Goal: Task Accomplishment & Management: Complete application form

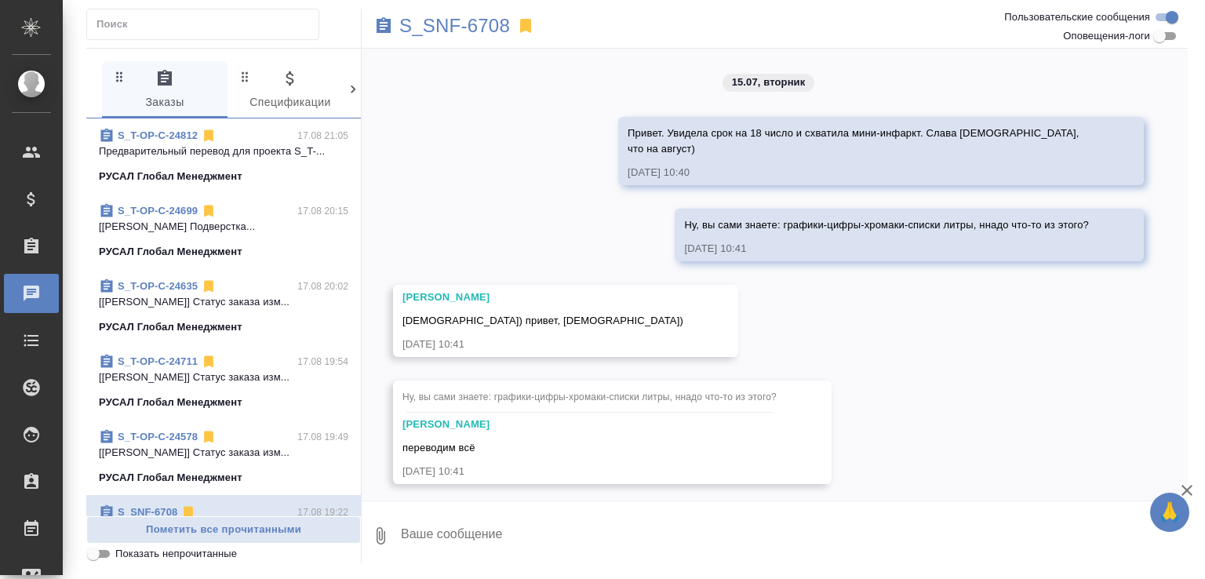
scroll to position [1117, 0]
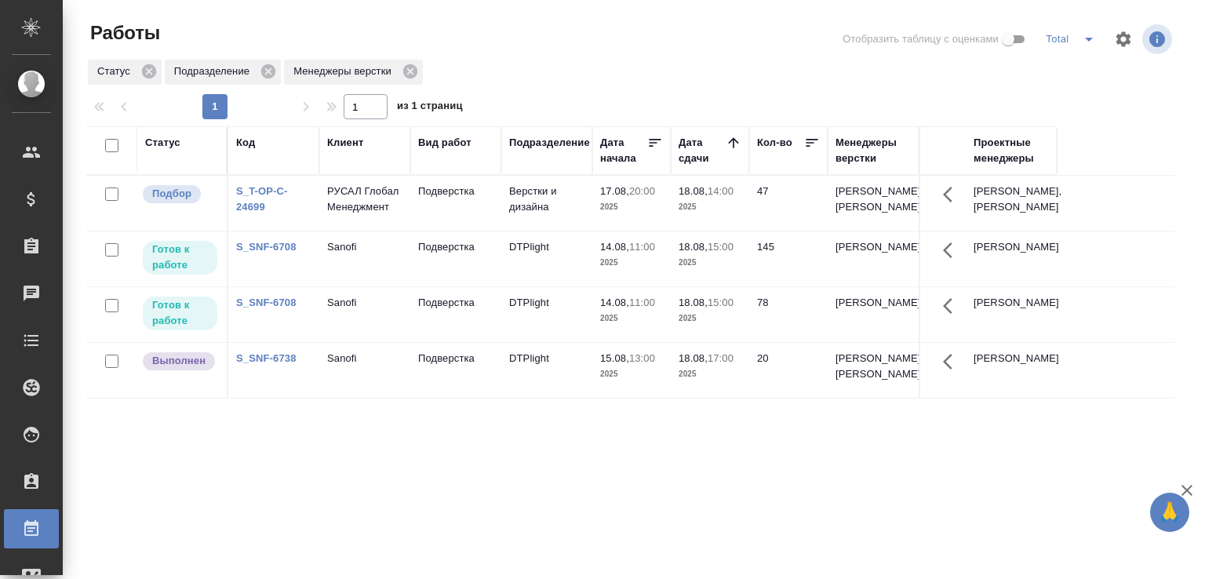
click at [545, 223] on td "Верстки и дизайна" at bounding box center [546, 203] width 91 height 55
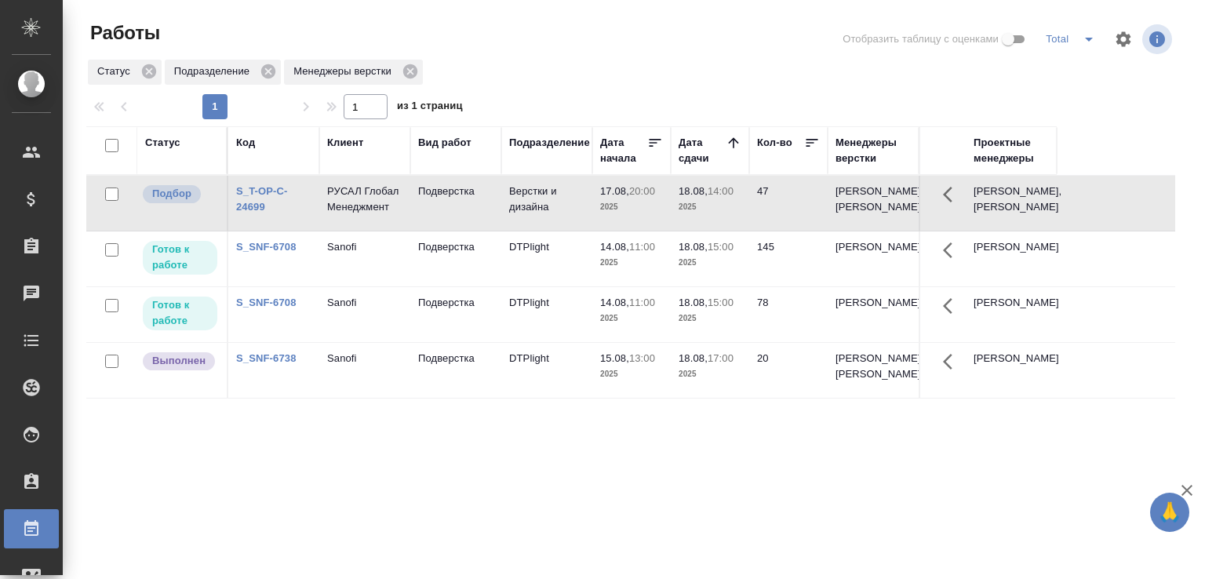
click at [545, 223] on td "Верстки и дизайна" at bounding box center [546, 203] width 91 height 55
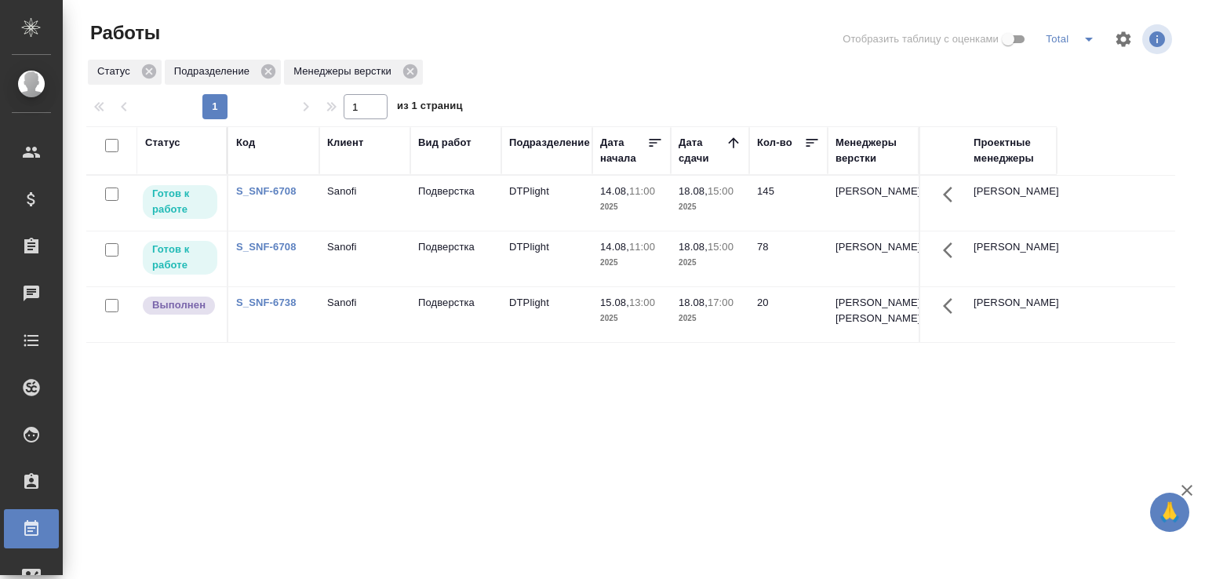
click at [225, 522] on div "Статус Код Клиент Вид работ Подразделение Дата начала Дата сдачи Кол-во Менедже…" at bounding box center [630, 408] width 1089 height 565
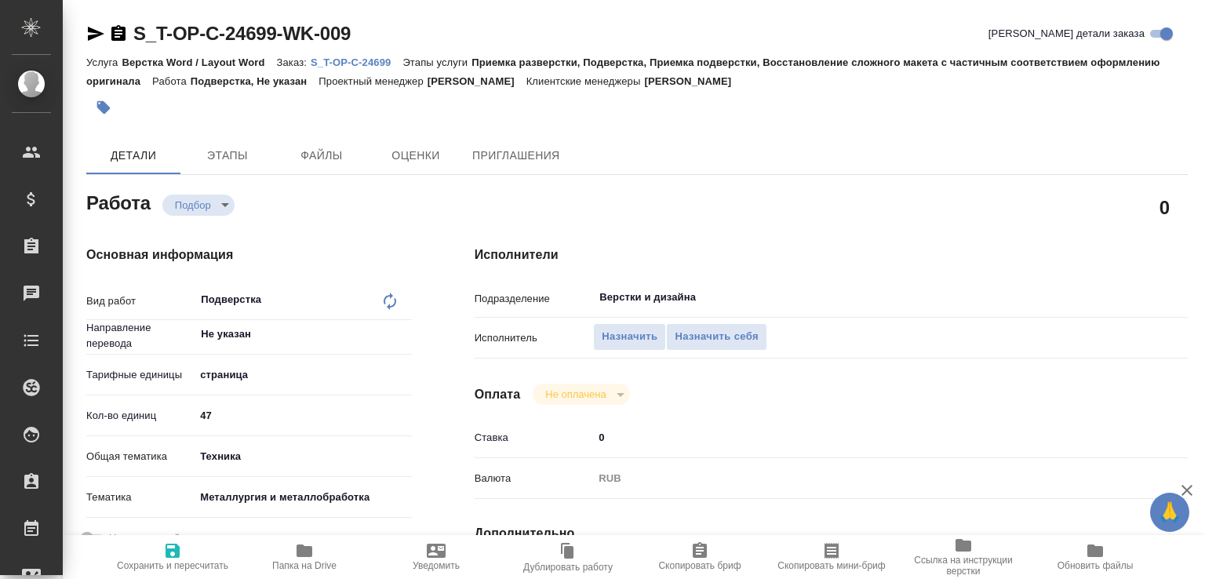
click at [395, 64] on p "S_T-OP-C-24699" at bounding box center [357, 62] width 92 height 12
click at [643, 339] on span "Назначить" at bounding box center [630, 337] width 56 height 18
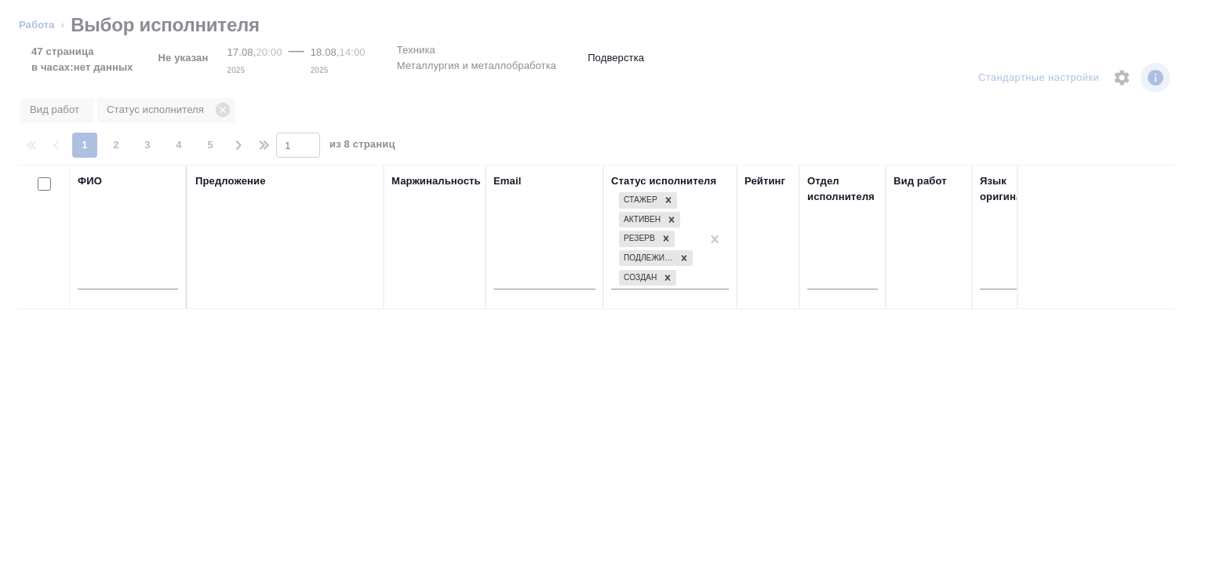
click at [140, 277] on input "text" at bounding box center [128, 280] width 100 height 20
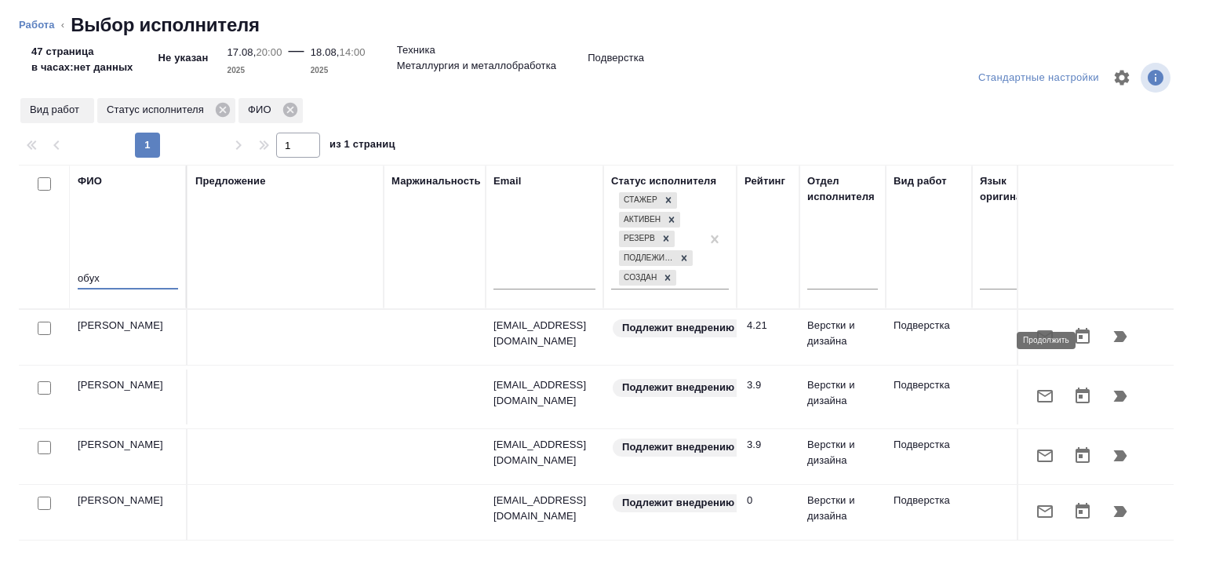
type input "обух"
click at [1111, 346] on icon "button" at bounding box center [1120, 336] width 19 height 19
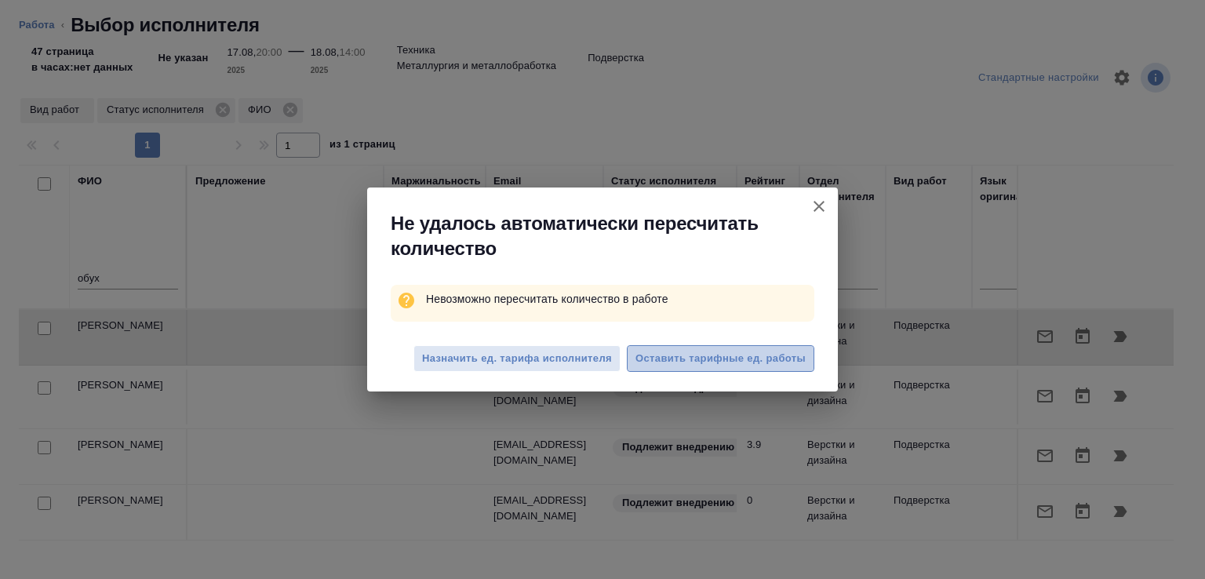
click at [729, 358] on span "Оставить тарифные ед. работы" at bounding box center [720, 359] width 170 height 18
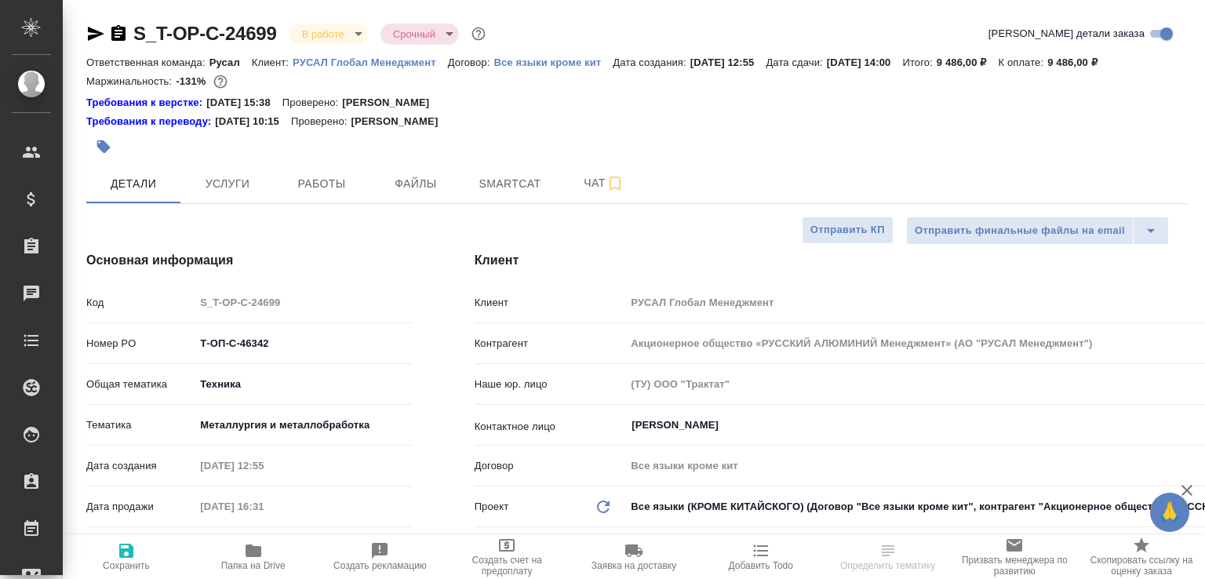
select select "RU"
type input "[PERSON_NAME]"
type input "Авдеенко Кирилл"
click at [333, 194] on span "Работы" at bounding box center [321, 184] width 75 height 20
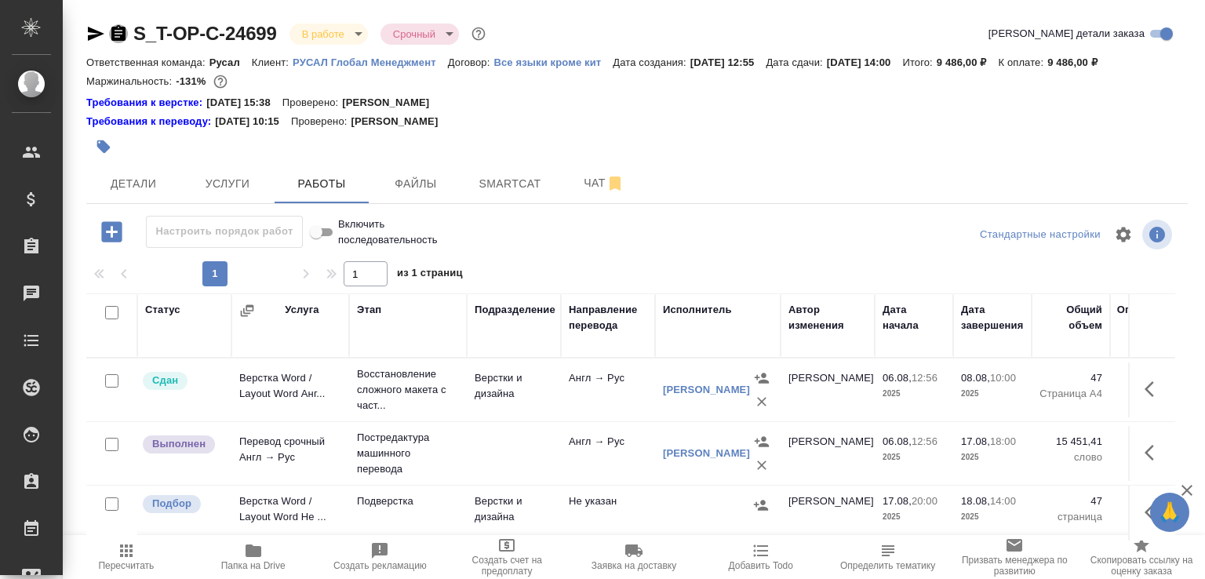
click at [116, 33] on icon "button" at bounding box center [118, 33] width 19 height 19
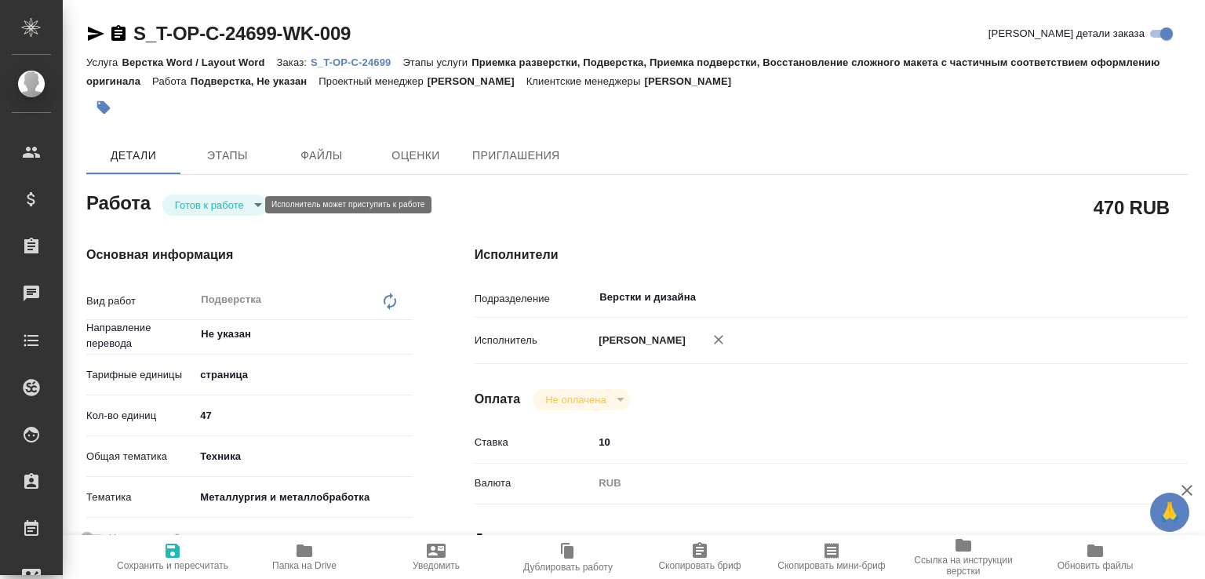
type textarea "x"
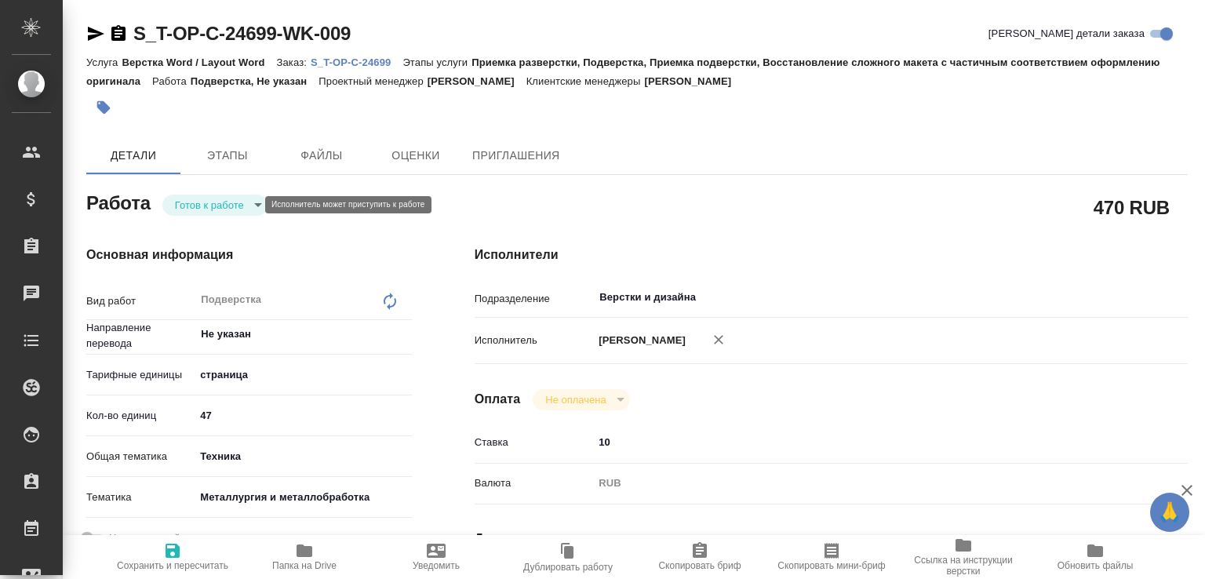
click at [224, 205] on body "🙏 .cls-1 fill:#fff; AWATERA [PERSON_NAME]malofeeva Клиенты Спецификации Заказы …" at bounding box center [602, 289] width 1205 height 579
type textarea "x"
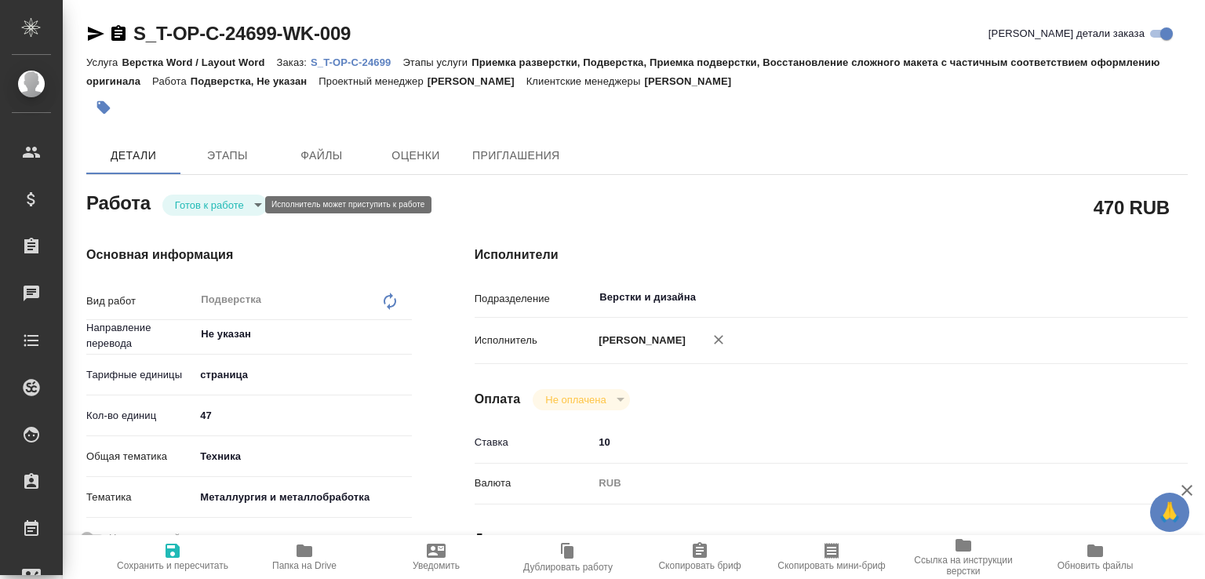
type textarea "x"
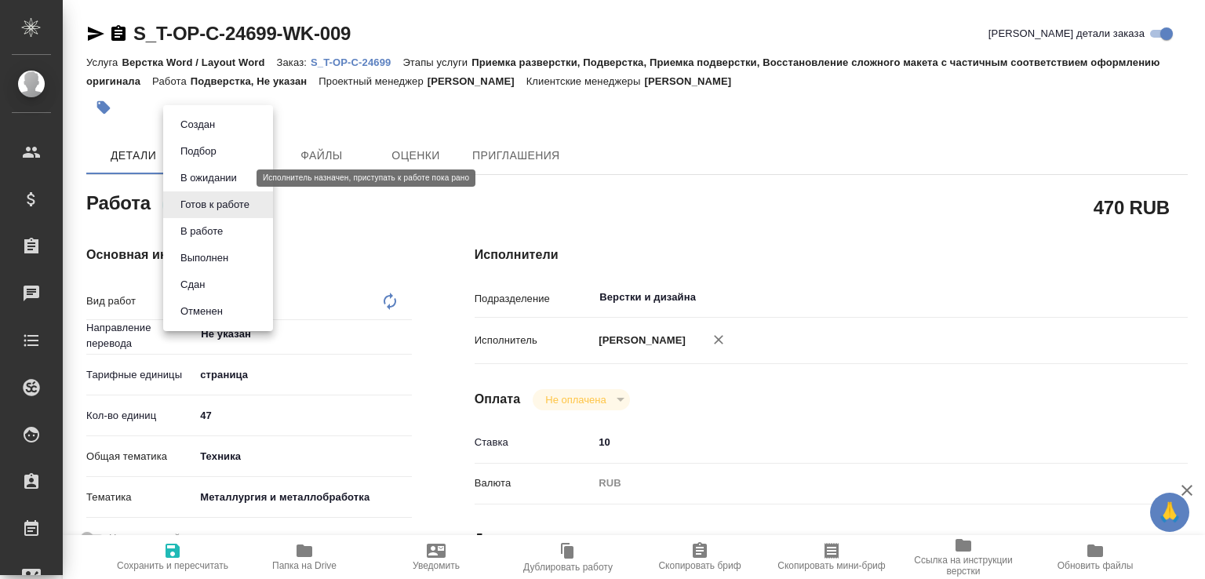
type textarea "x"
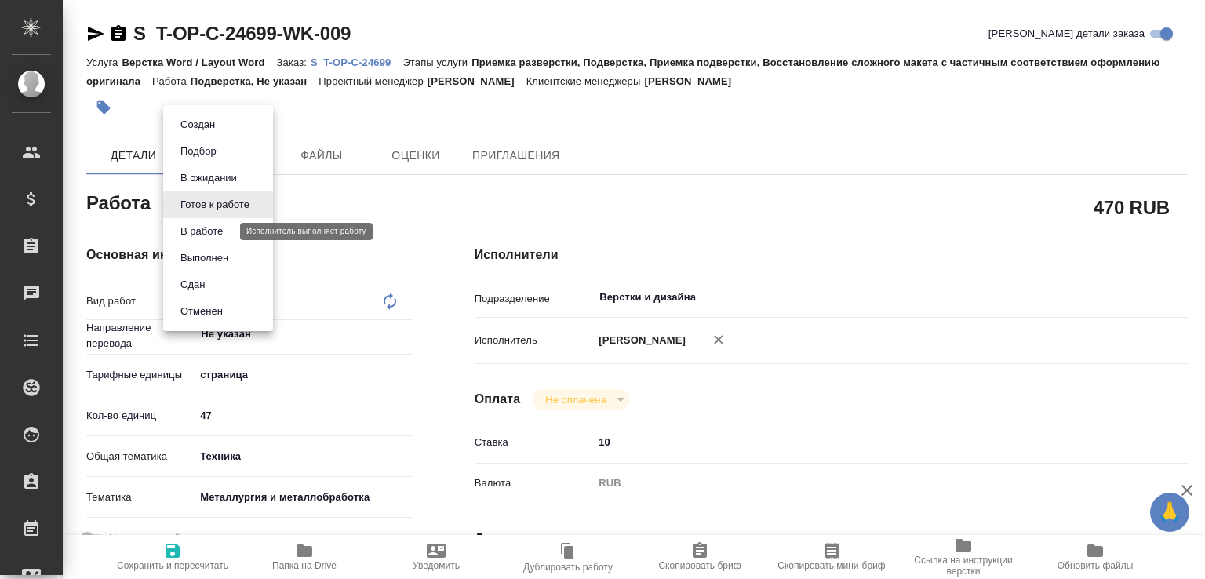
click at [216, 230] on button "В работе" at bounding box center [202, 231] width 52 height 17
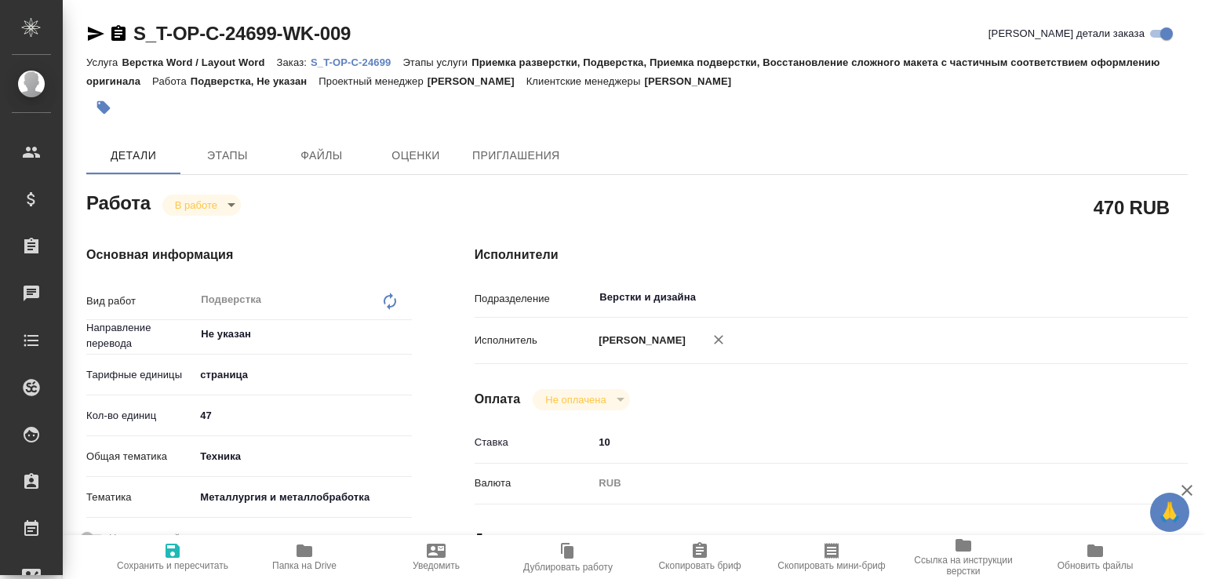
type textarea "x"
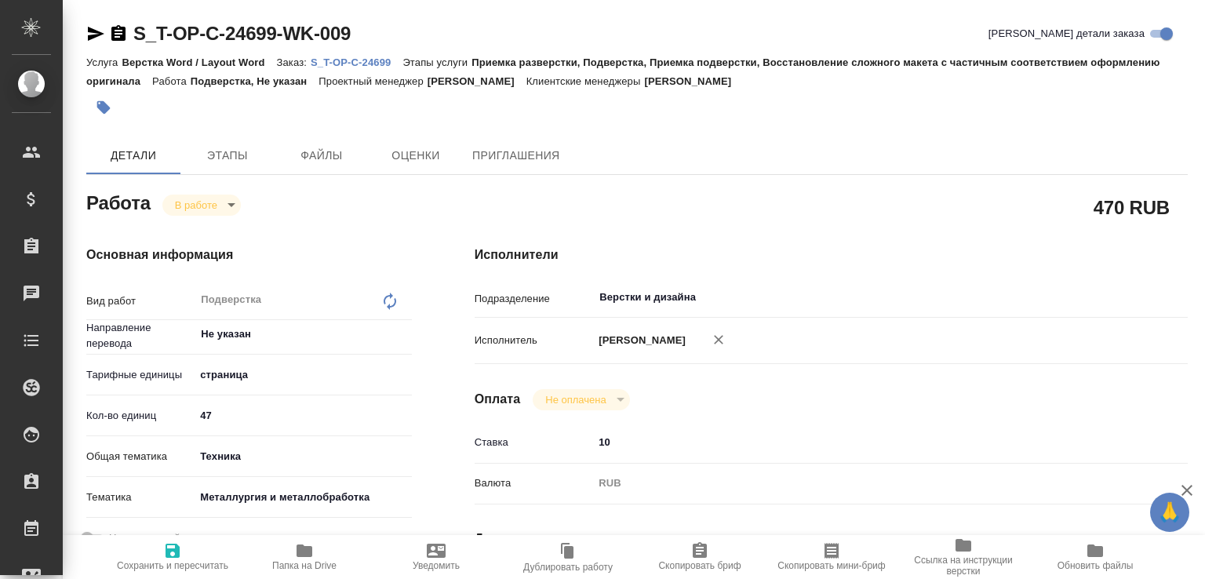
click at [166, 560] on span "Сохранить и пересчитать" at bounding box center [172, 565] width 111 height 11
type textarea "x"
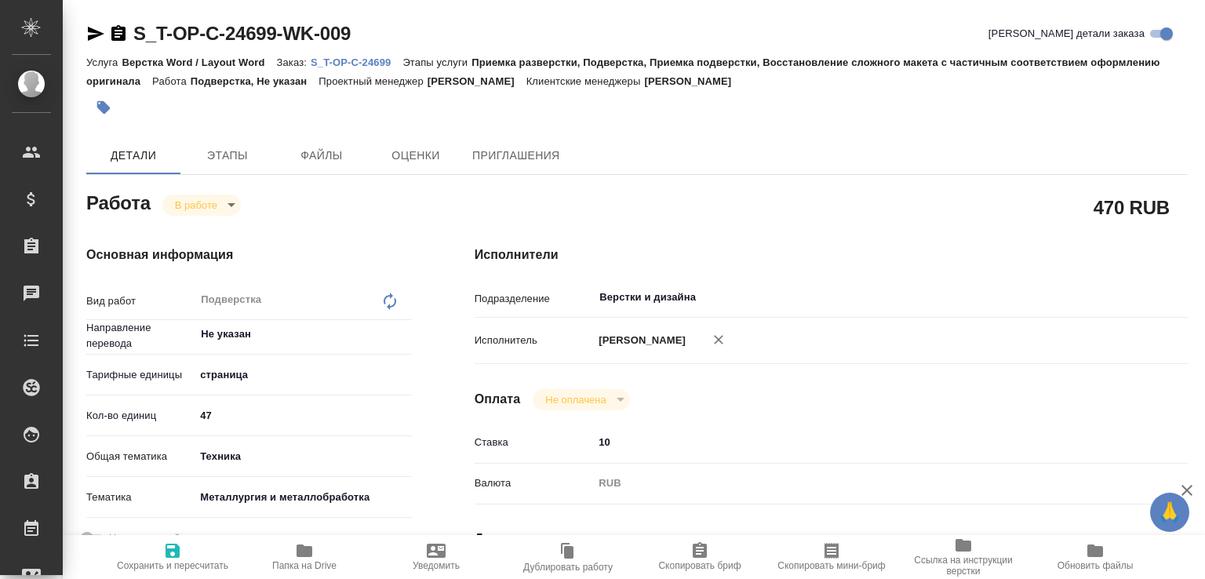
type textarea "x"
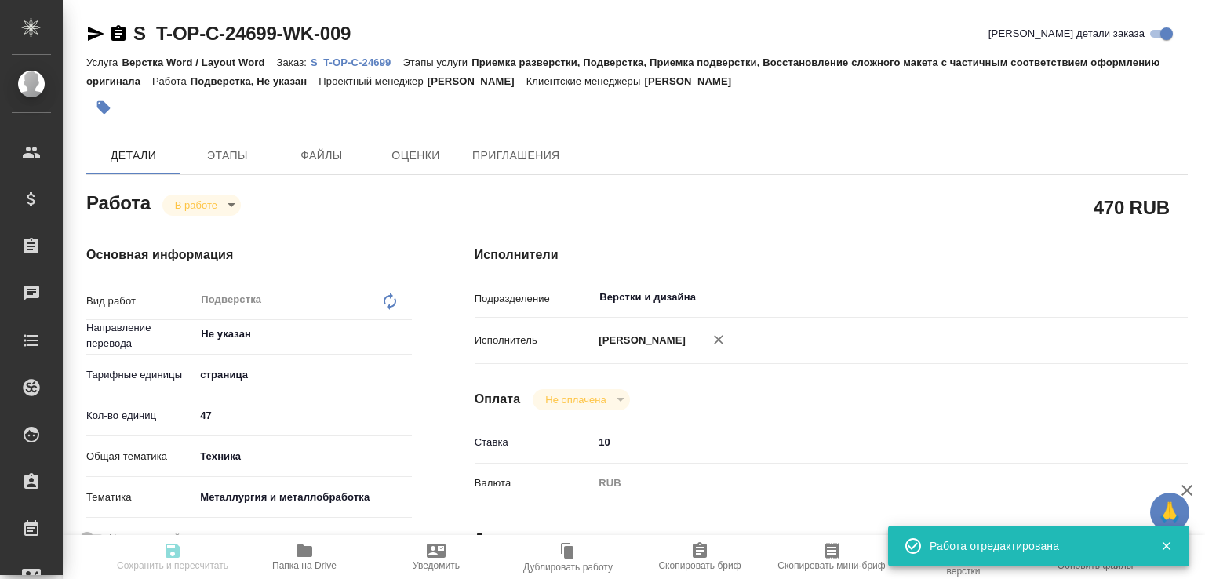
type textarea "x"
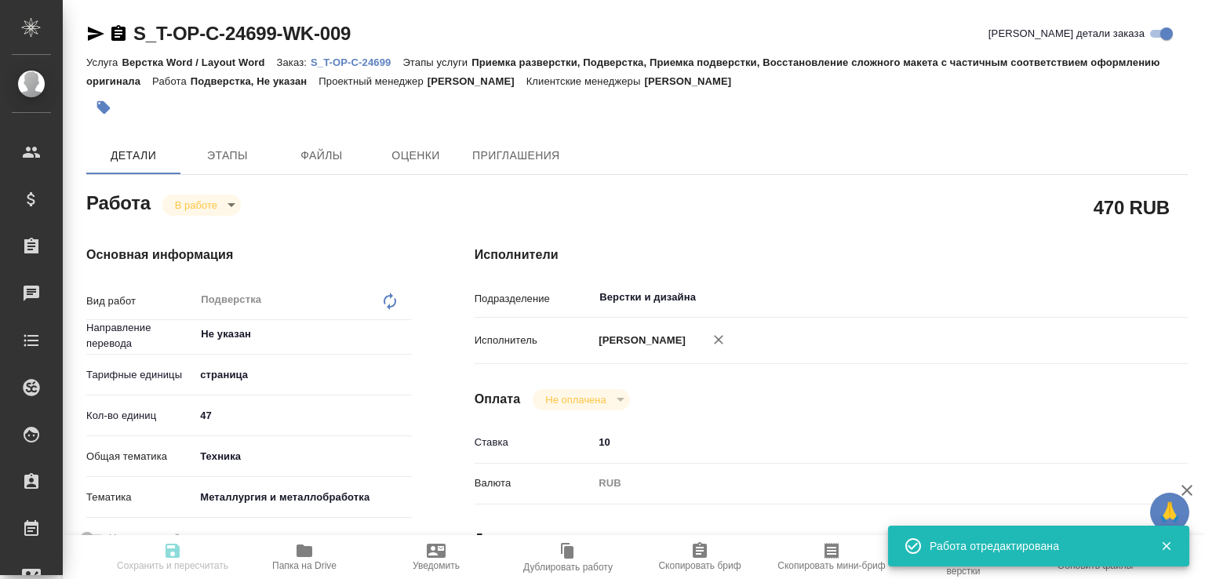
type input "inProgress"
type textarea "Подверстка"
type textarea "x"
type input "Не указан"
type input "5a8b1489cc6b4906c91bfdb2"
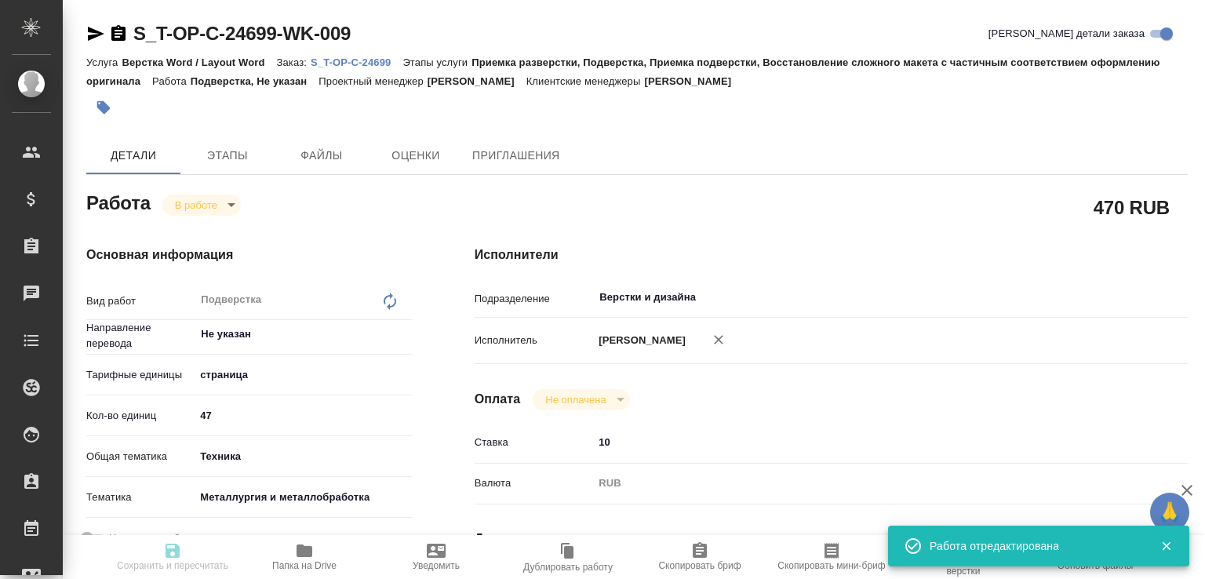
type input "47"
type input "tech"
type input "60014e23f7d9dc5f480a3cf8"
type input "[DATE] 20:00"
type input "[DATE] 00:03"
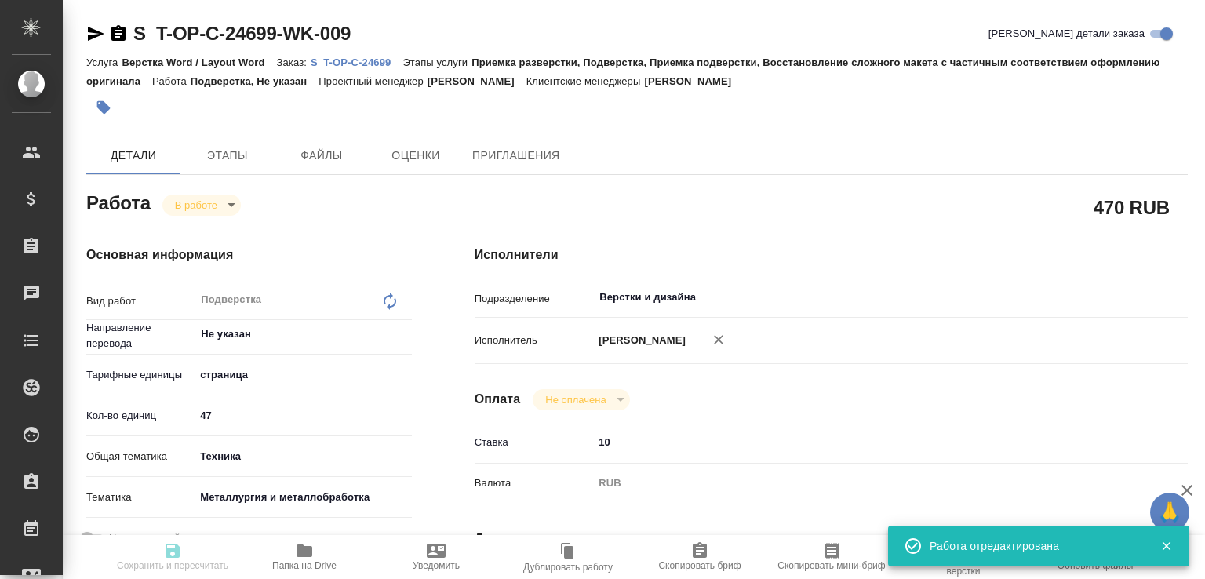
type input "[DATE] 14:00"
type input "Верстки и дизайна"
type input "notPayed"
type input "10"
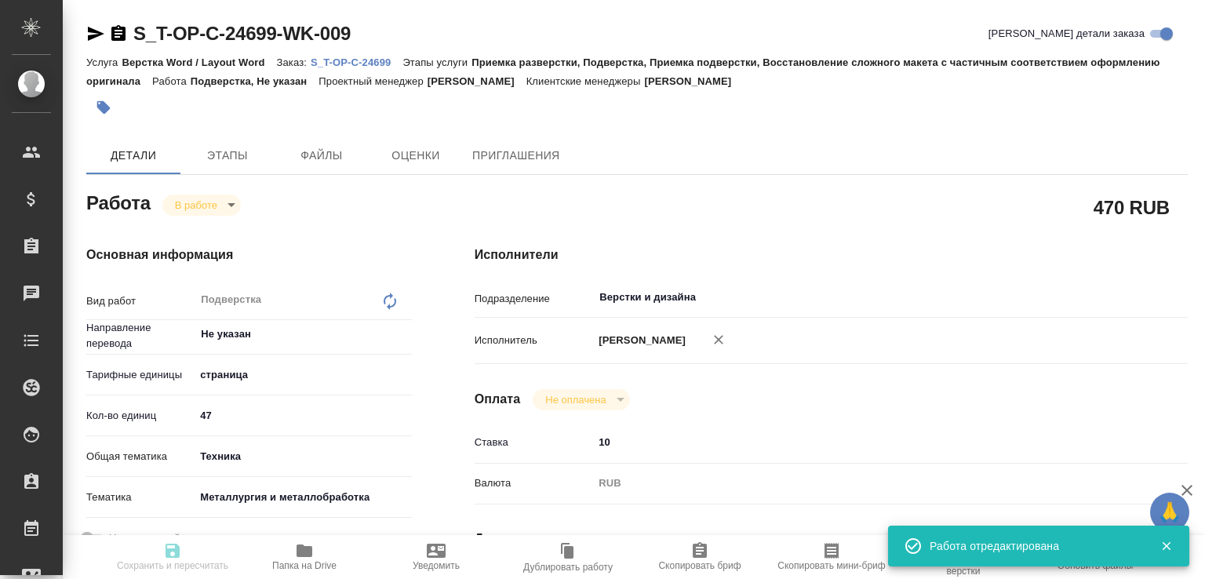
type input "RUB"
type input "[PERSON_NAME]"
type textarea "[URL][DOMAIN_NAME]"
type textarea "x"
type textarea "/Clients/Т-ОП-С_Русал Глобал Менеджмент/Orders/S_T-OP-C-24699/DTP/S_T-OP-C-2469…"
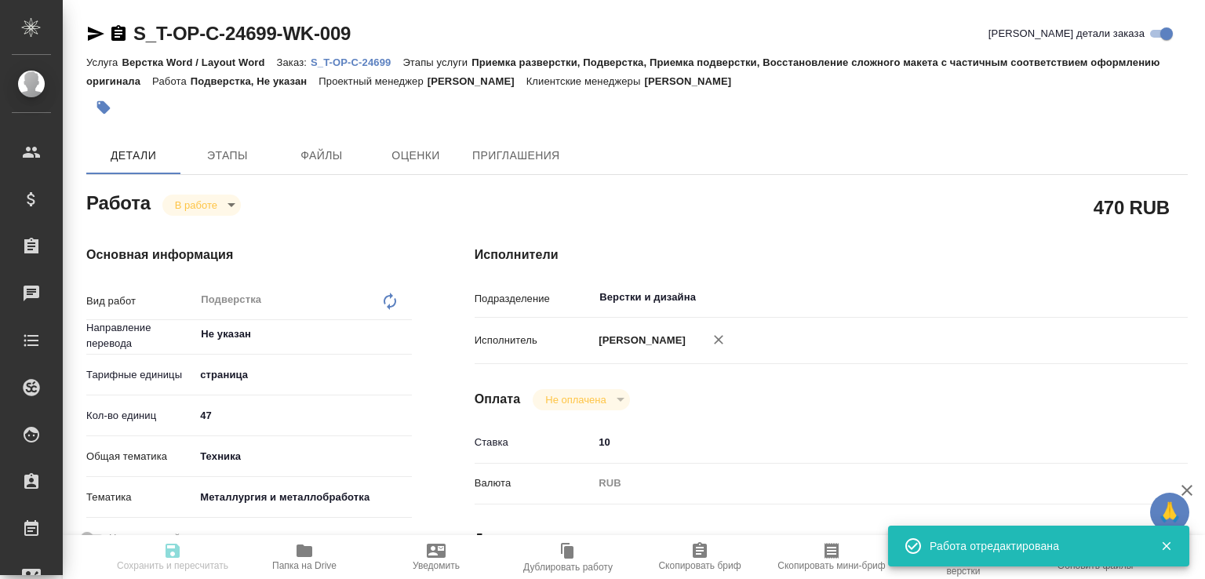
type textarea "x"
type input "S_T-OP-C-24699"
type input "Т-ОП-С-46342"
type input "Верстка Word / Layout Word"
type input "Приемка разверстки, Подверстка, Приемка подверстки, Восстановление сложного мак…"
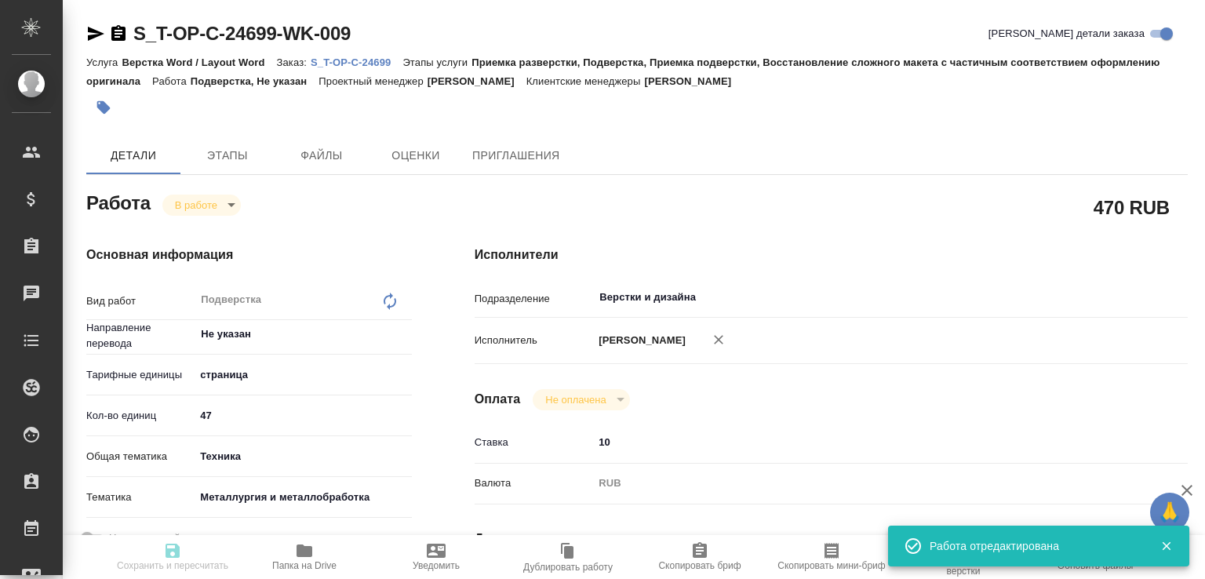
type input "[PERSON_NAME]"
type input "[PERSON_NAME], [PERSON_NAME]"
type input "/Clients/Т-ОП-С_Русал Глобал Менеджмент/Orders/S_T-OP-C-24699"
type textarea "x"
type textarea "в переводе нужны [PERSON_NAME]. 4-35 (до главы [GEOGRAPHIC_DATA]) и [PERSON_NAM…"
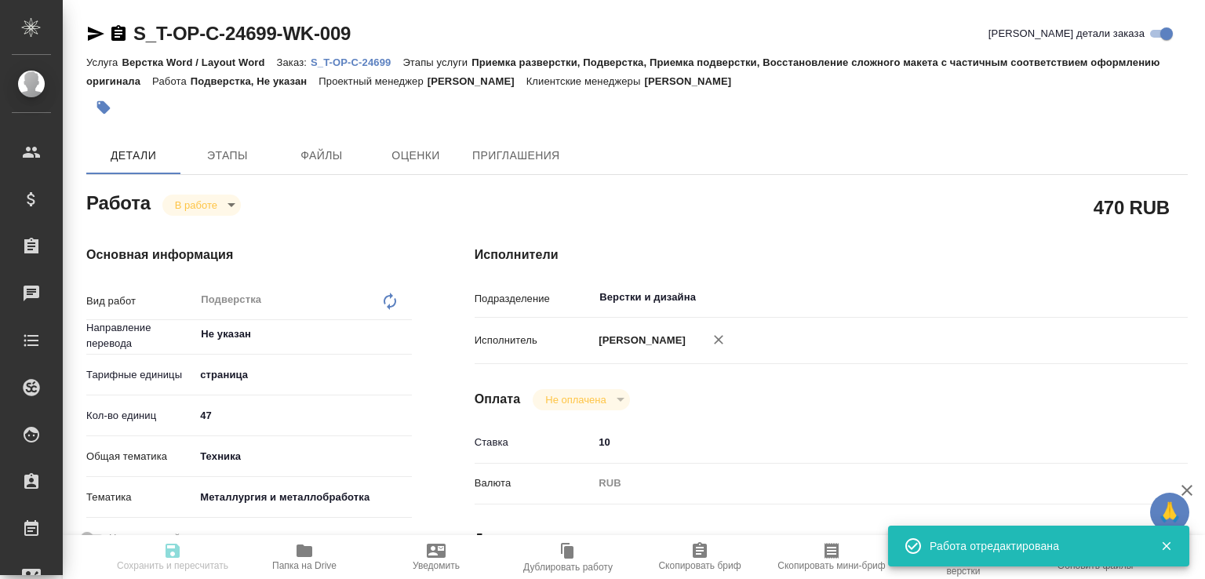
type textarea "x"
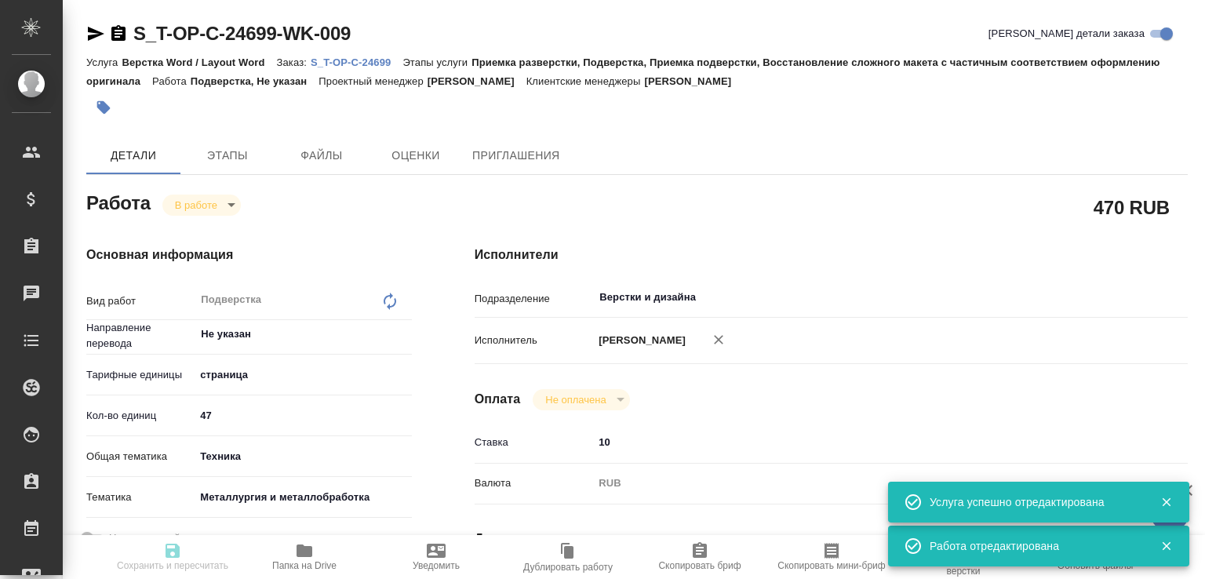
type textarea "x"
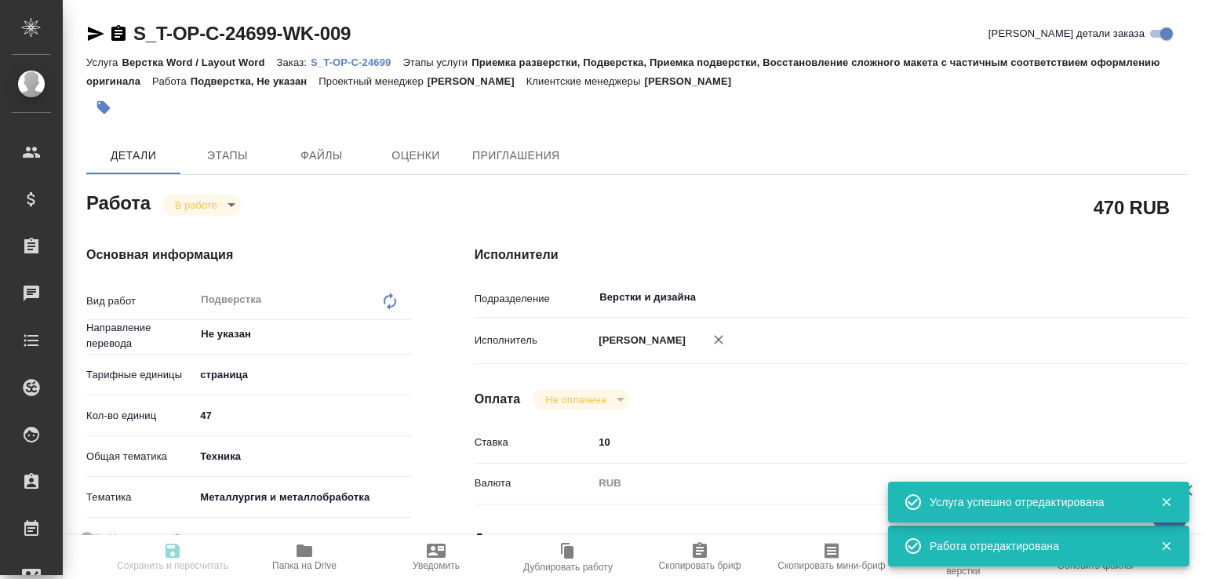
type textarea "x"
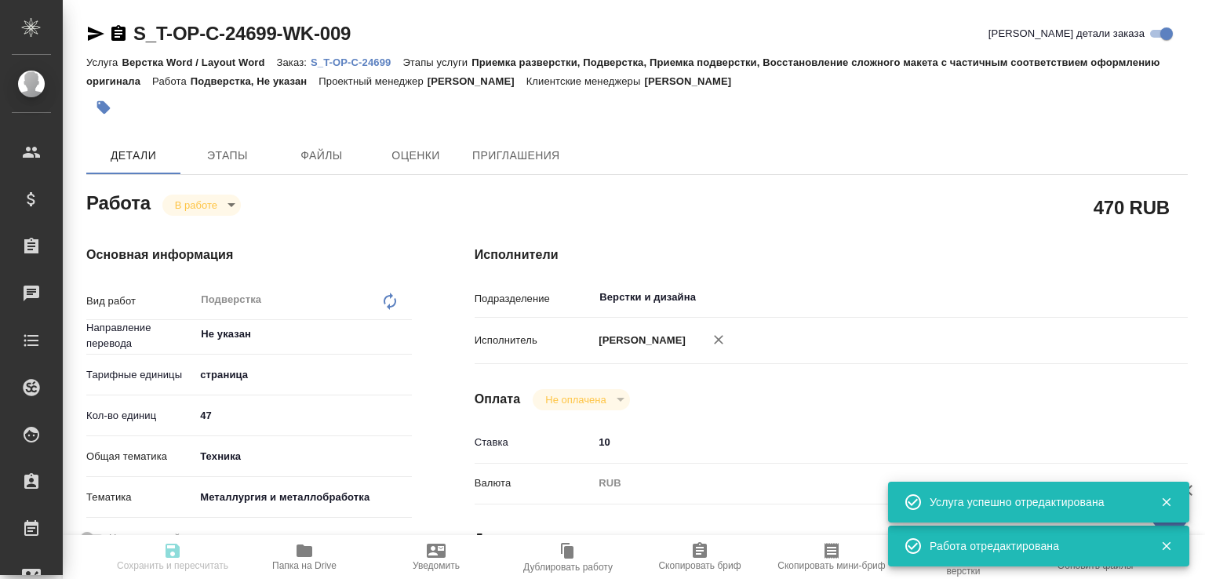
type textarea "x"
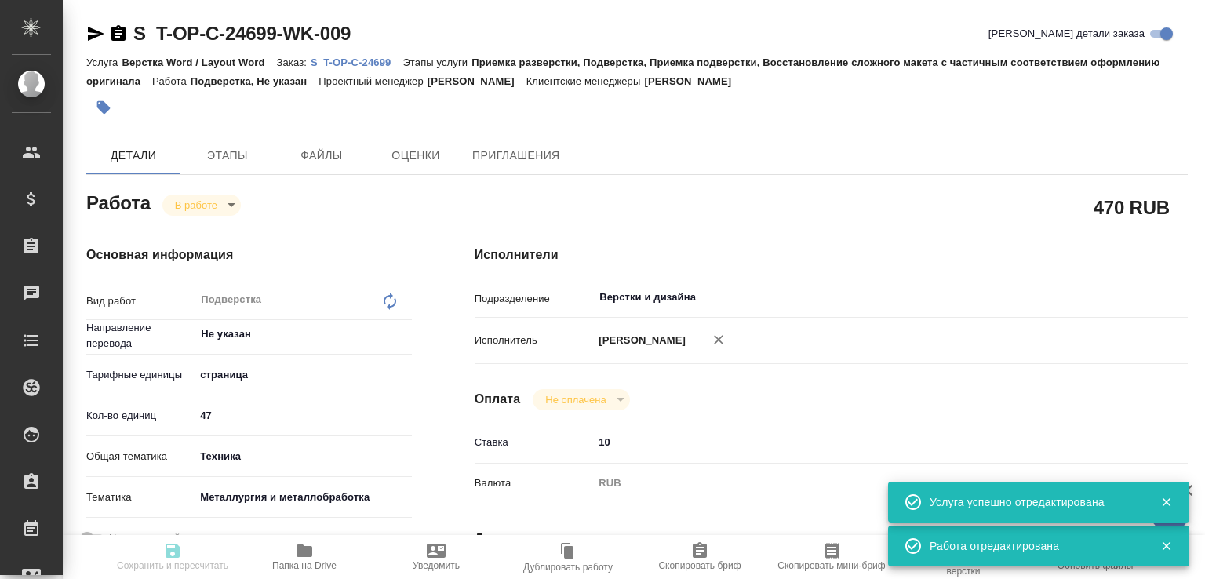
type input "inProgress"
type textarea "Подверстка"
type textarea "x"
type input "Не указан"
type input "5a8b1489cc6b4906c91bfdb2"
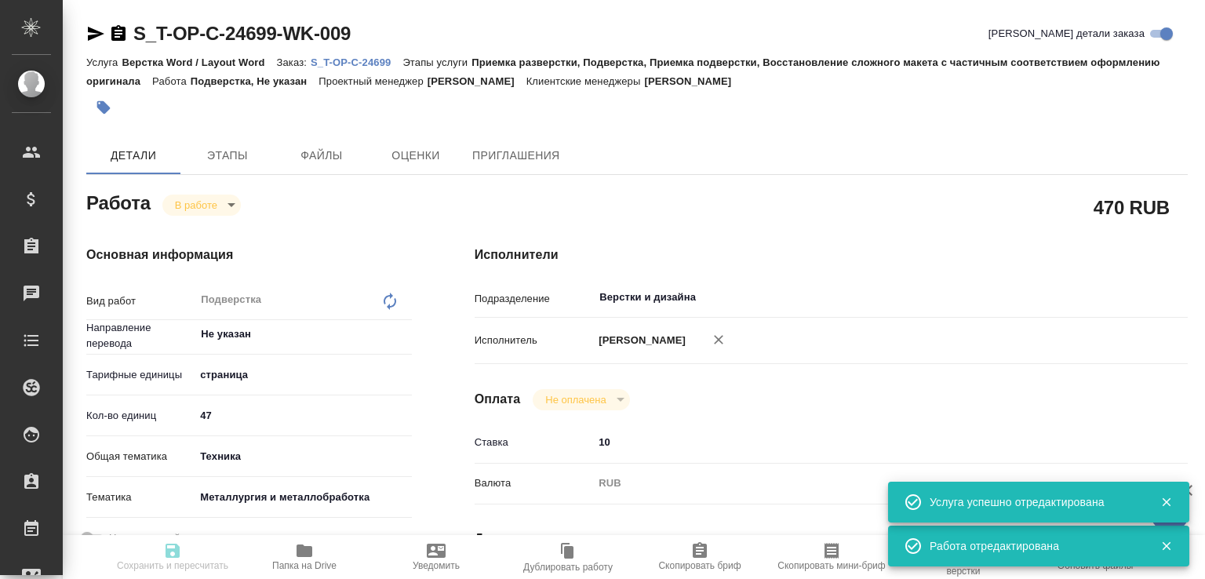
type input "47"
type input "tech"
type input "60014e23f7d9dc5f480a3cf8"
type input "[DATE] 20:00"
type input "[DATE] 00:03"
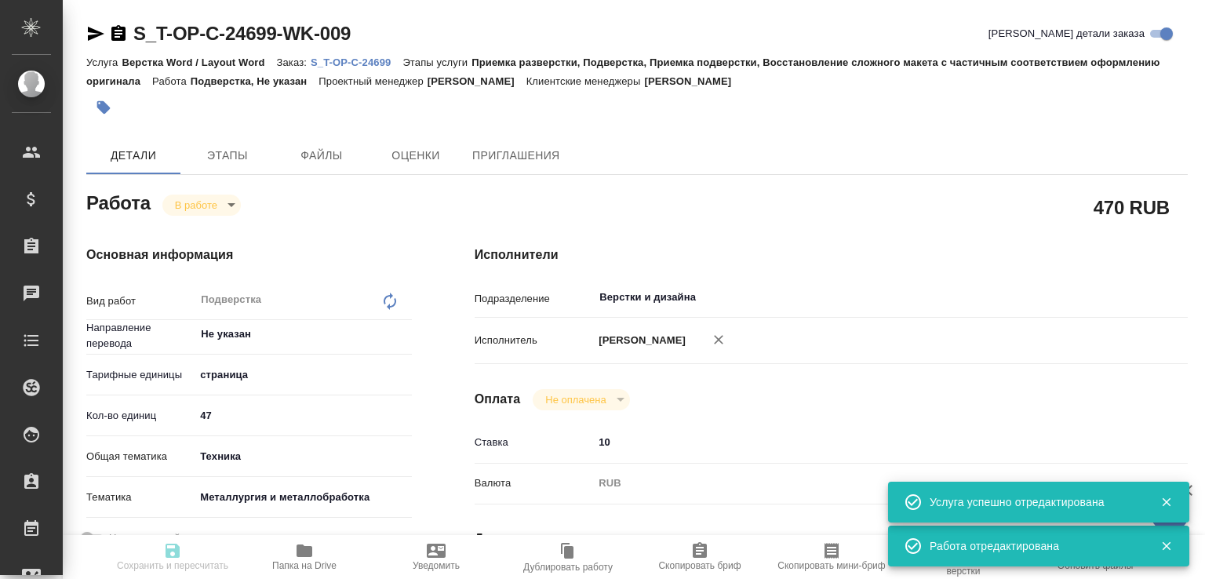
type input "[DATE] 14:00"
type input "Верстки и дизайна"
type input "notPayed"
type input "10"
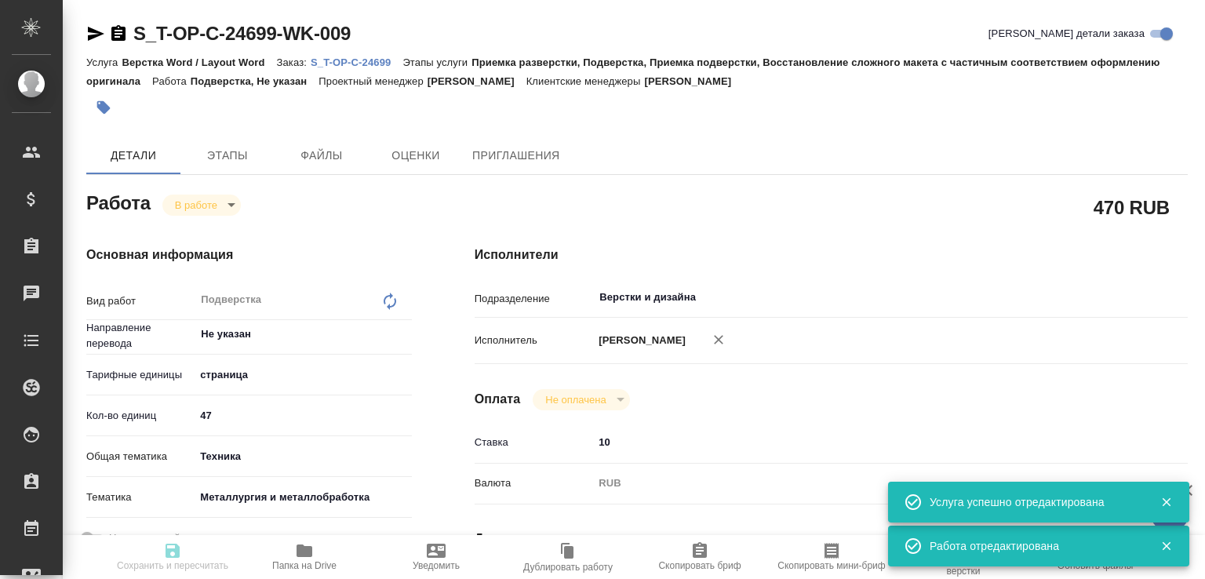
type input "RUB"
type input "[PERSON_NAME]"
type textarea "[URL][DOMAIN_NAME]"
type textarea "x"
type textarea "/Clients/Т-ОП-С_Русал Глобал Менеджмент/Orders/S_T-OP-C-24699/DTP/S_T-OP-C-2469…"
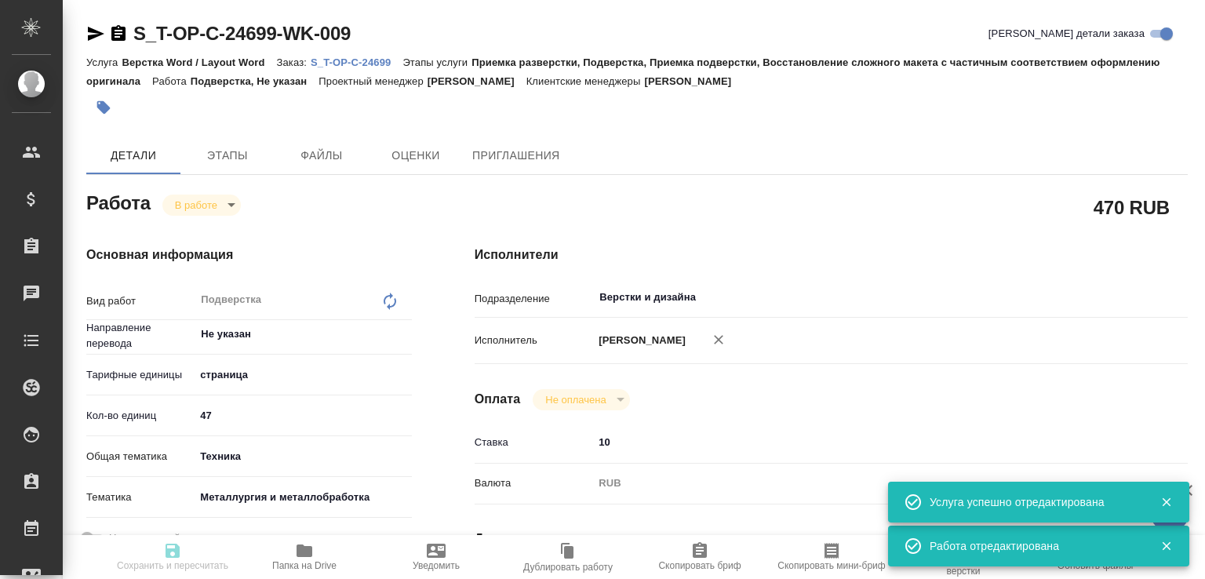
type textarea "x"
type input "S_T-OP-C-24699"
type input "Т-ОП-С-46342"
type input "Верстка Word / Layout Word"
type input "Приемка разверстки, Подверстка, Приемка подверстки, Восстановление сложного мак…"
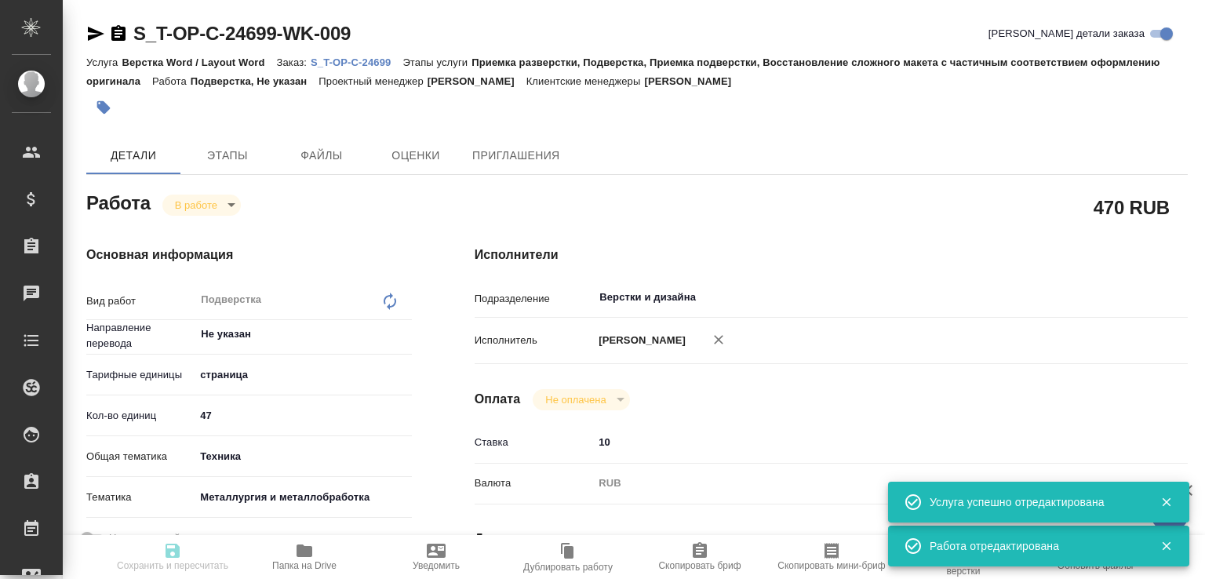
type input "[PERSON_NAME]"
type input "[PERSON_NAME], [PERSON_NAME]"
type input "/Clients/Т-ОП-С_Русал Глобал Менеджмент/Orders/S_T-OP-C-24699"
type textarea "x"
type textarea "в переводе нужны [PERSON_NAME]. 4-35 (до главы [GEOGRAPHIC_DATA]) и [PERSON_NAM…"
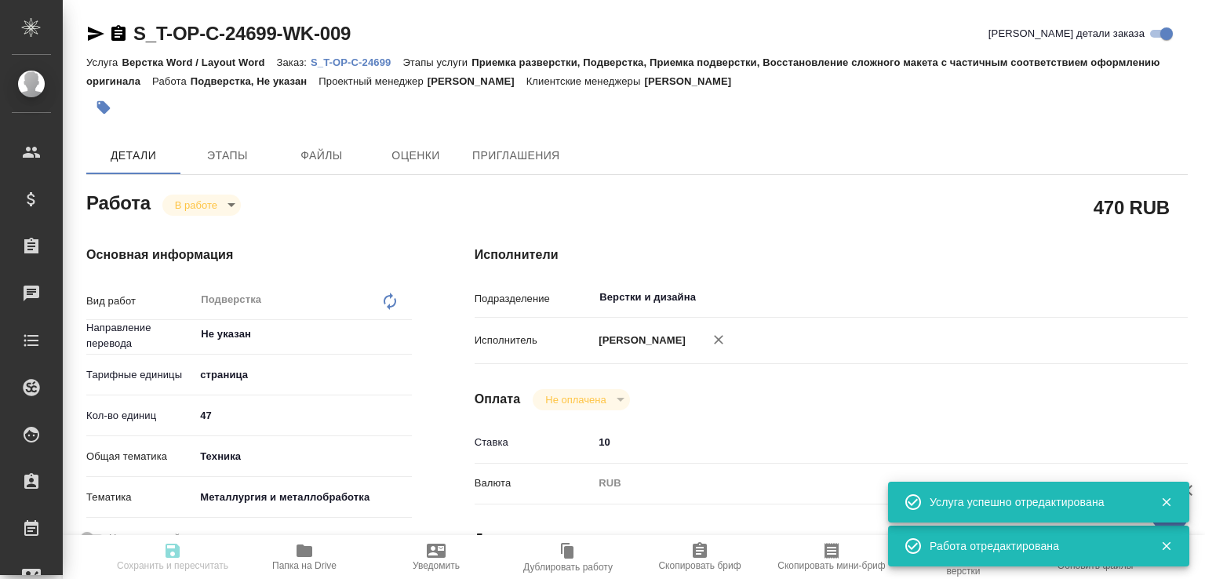
type textarea "x"
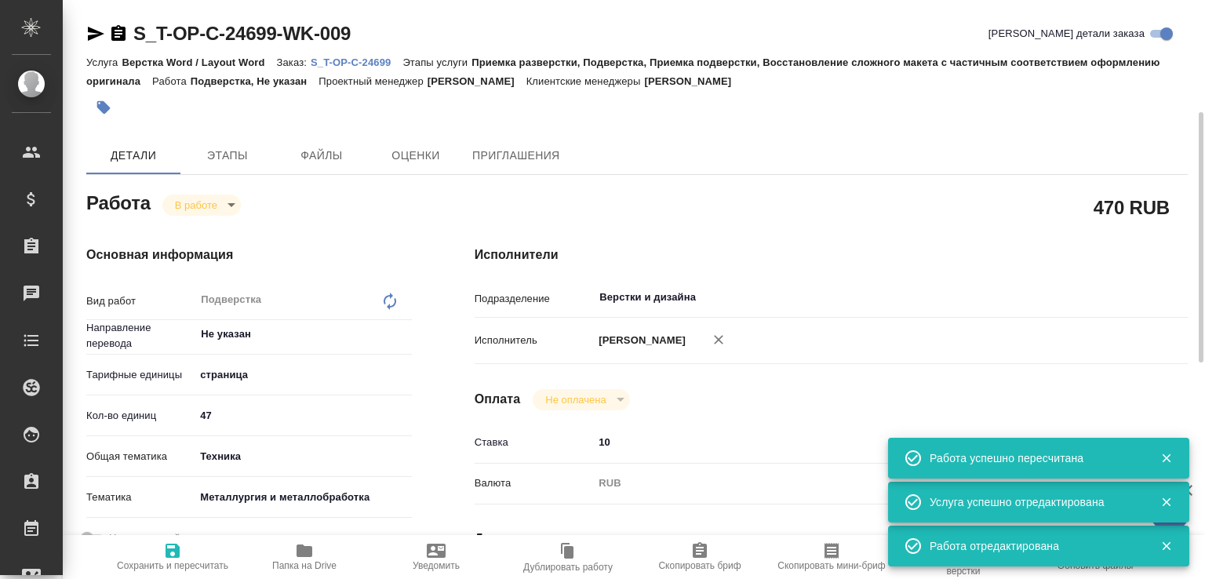
type textarea "x"
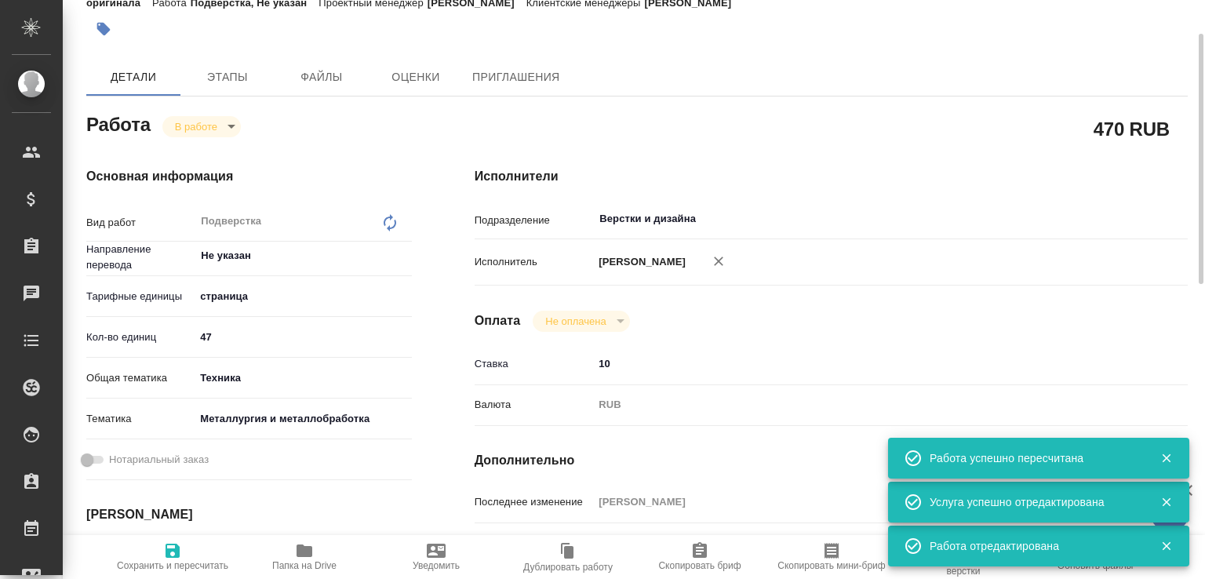
type textarea "x"
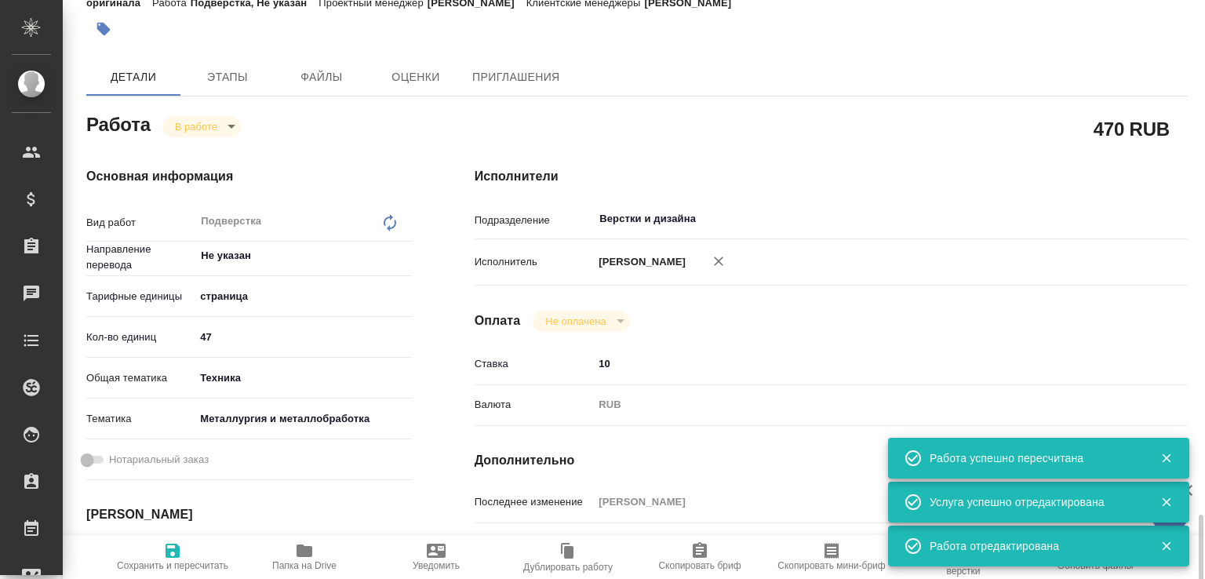
scroll to position [414, 0]
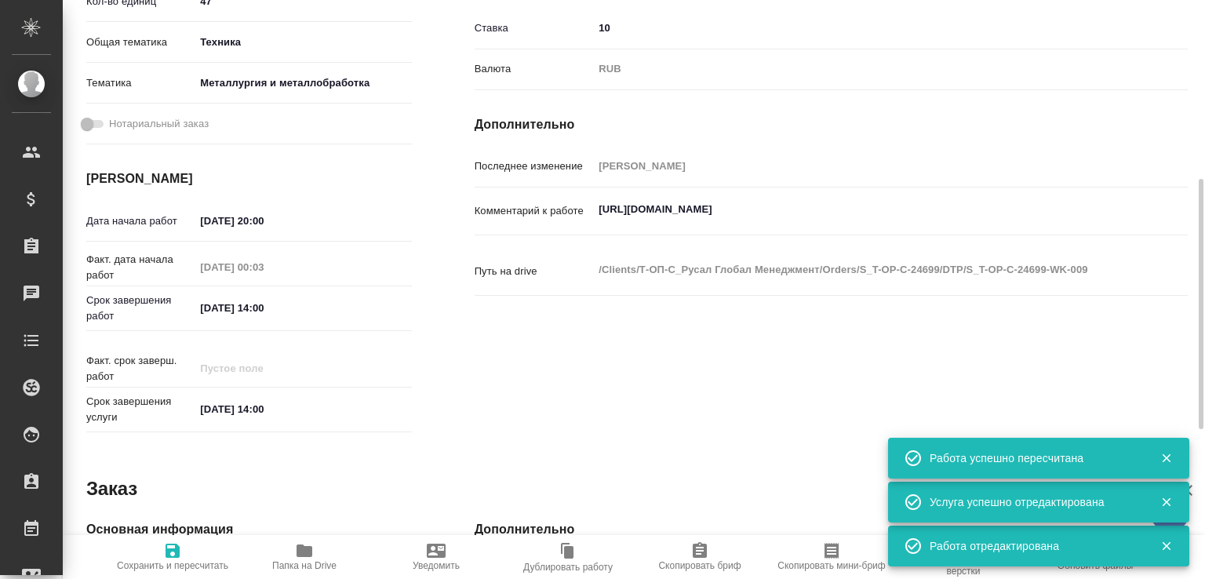
type textarea "x"
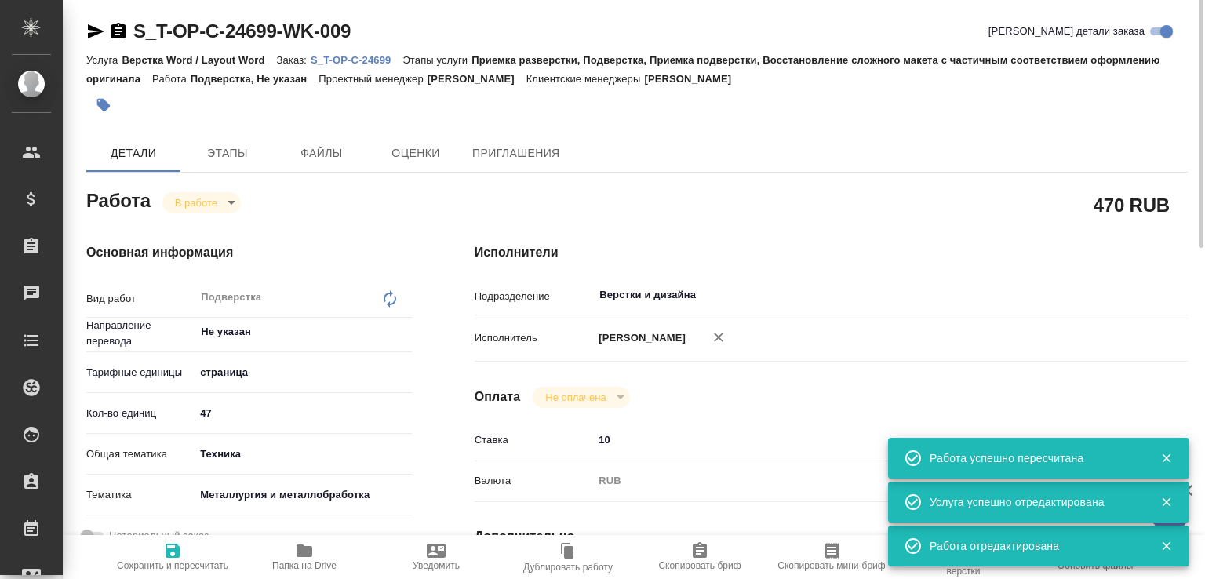
scroll to position [0, 0]
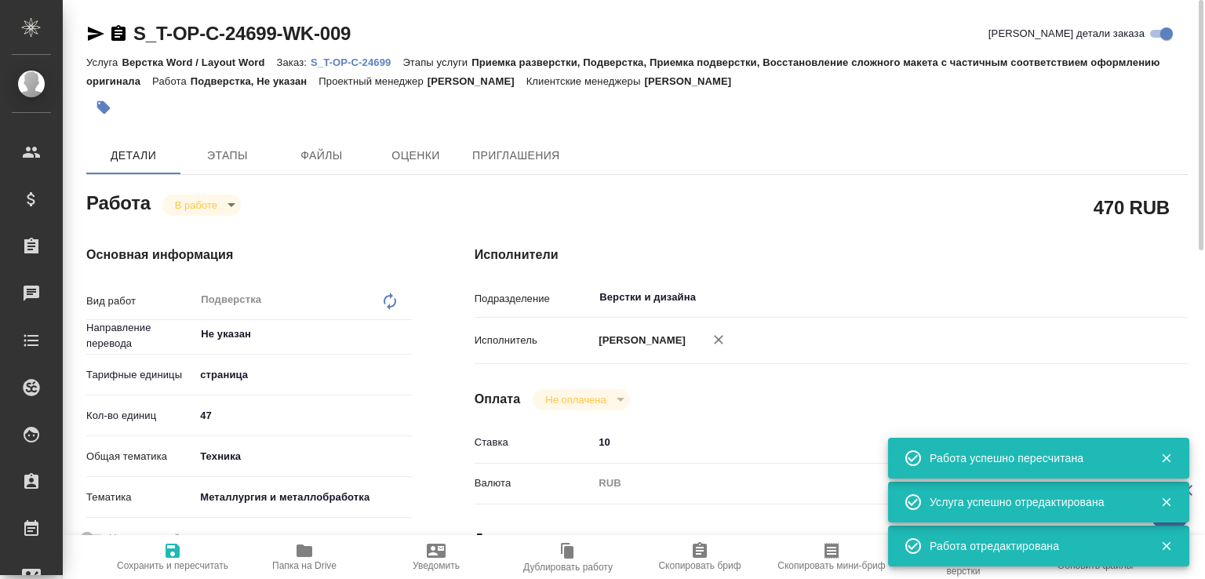
click at [333, 542] on span "Папка на Drive" at bounding box center [304, 556] width 113 height 30
